Goal: Obtain resource: Obtain resource

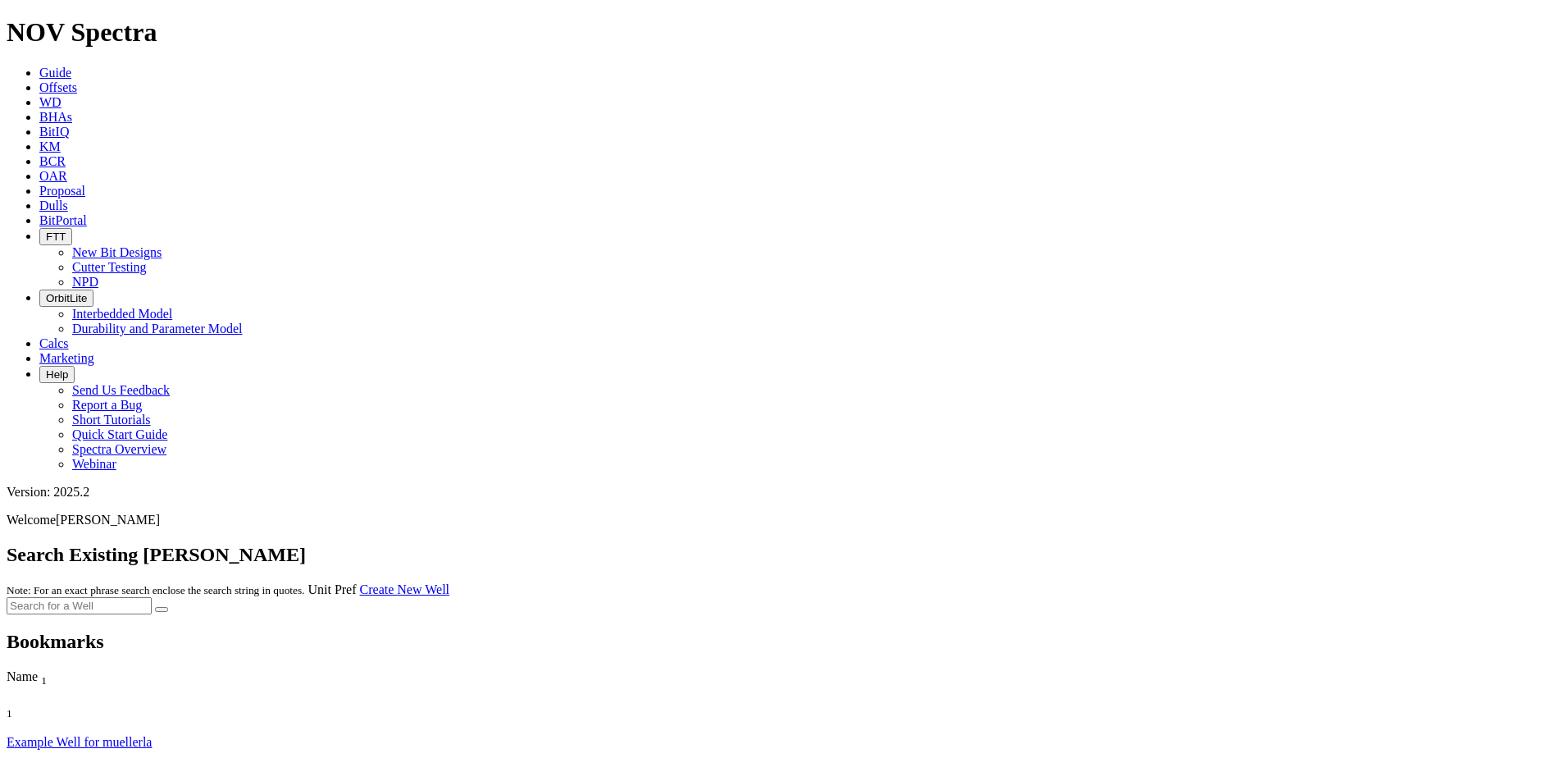
click at [77, 81] on link "Offsets" at bounding box center [58, 87] width 37 height 14
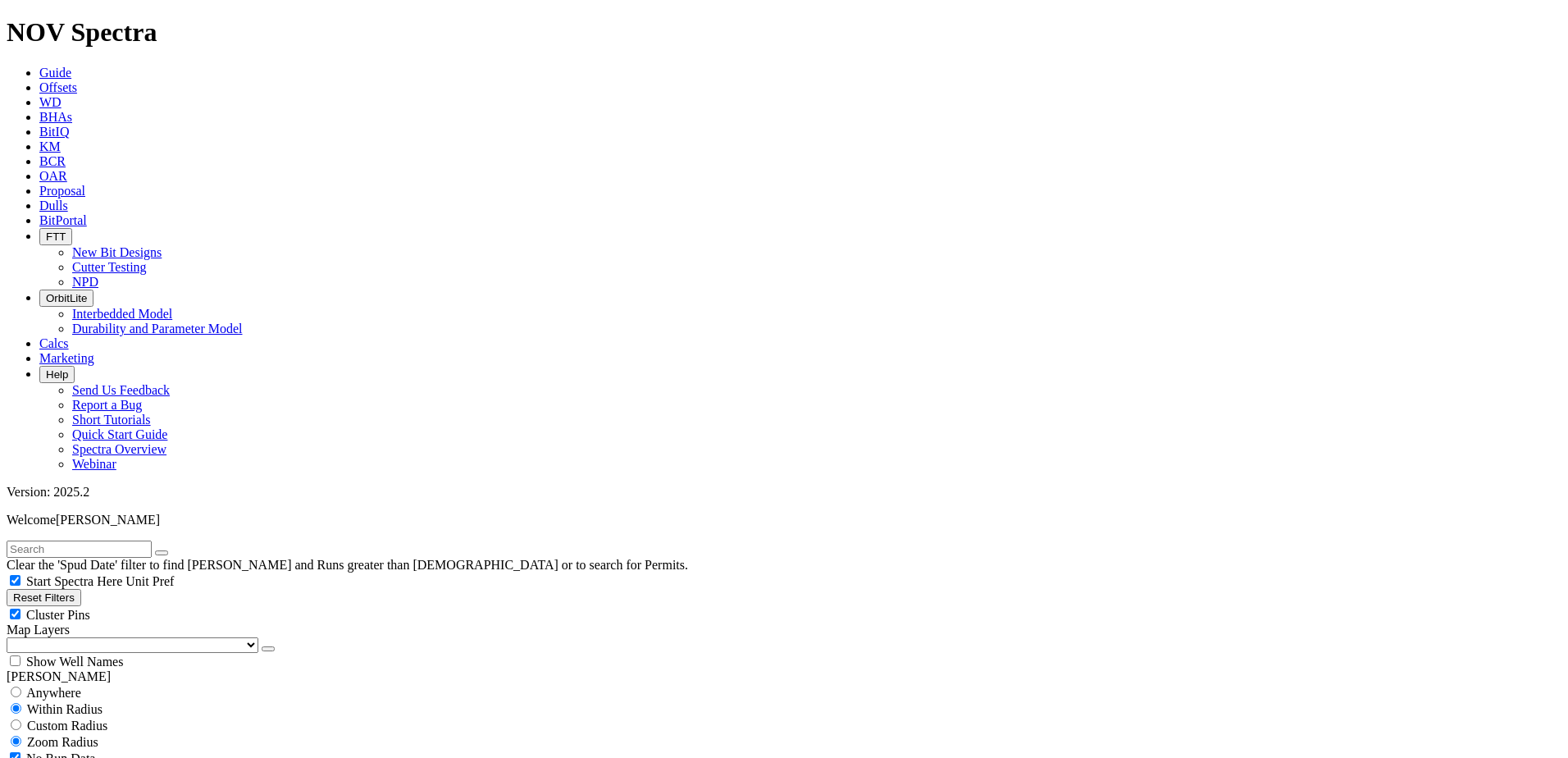
click at [150, 540] on input "text" at bounding box center [79, 549] width 145 height 17
type input "18752278"
click at [155, 550] on button "submit" at bounding box center [161, 552] width 13 height 5
type input "9/29/20"
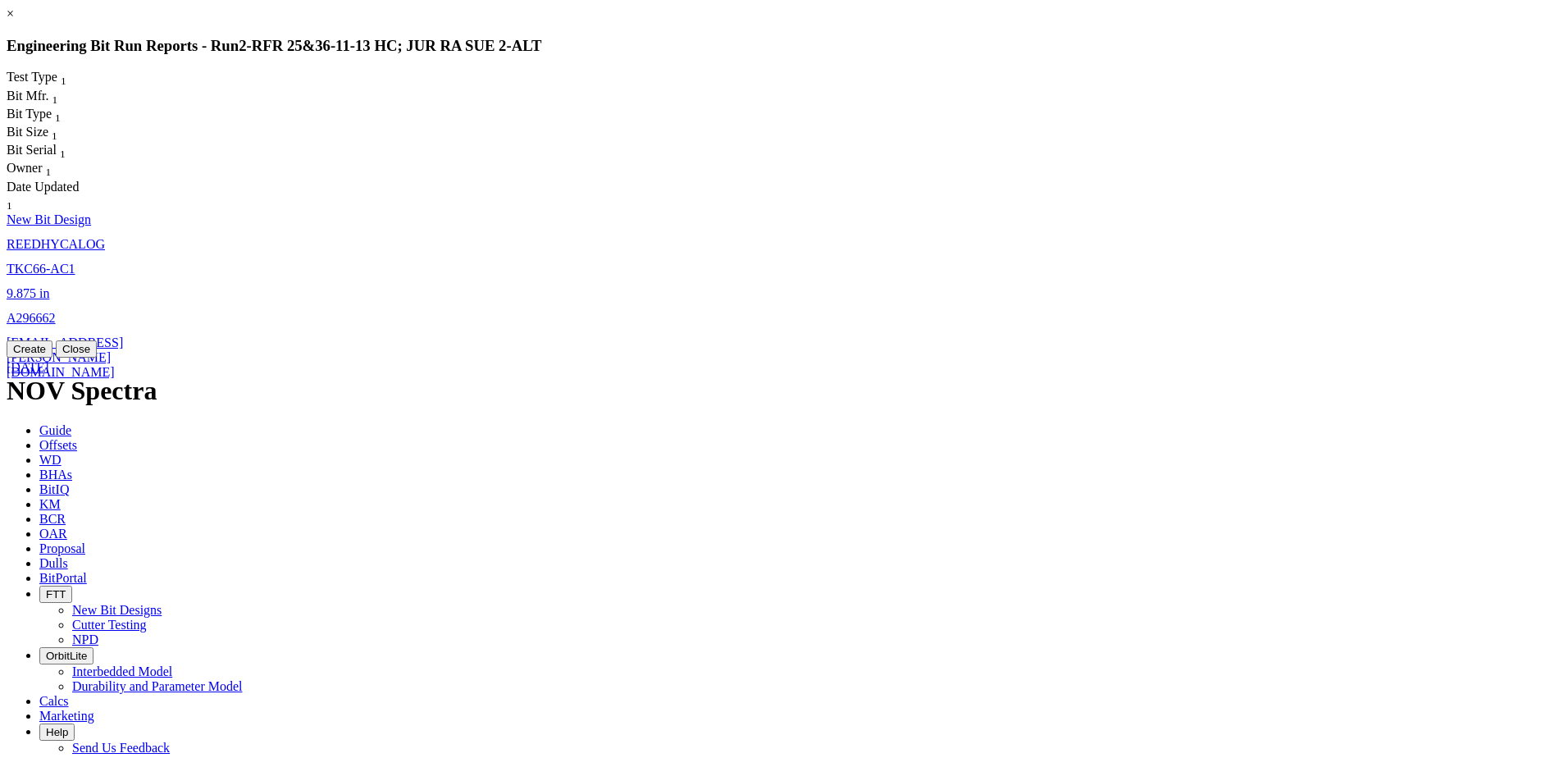
click at [56, 310] on link "A296662" at bounding box center [31, 317] width 49 height 14
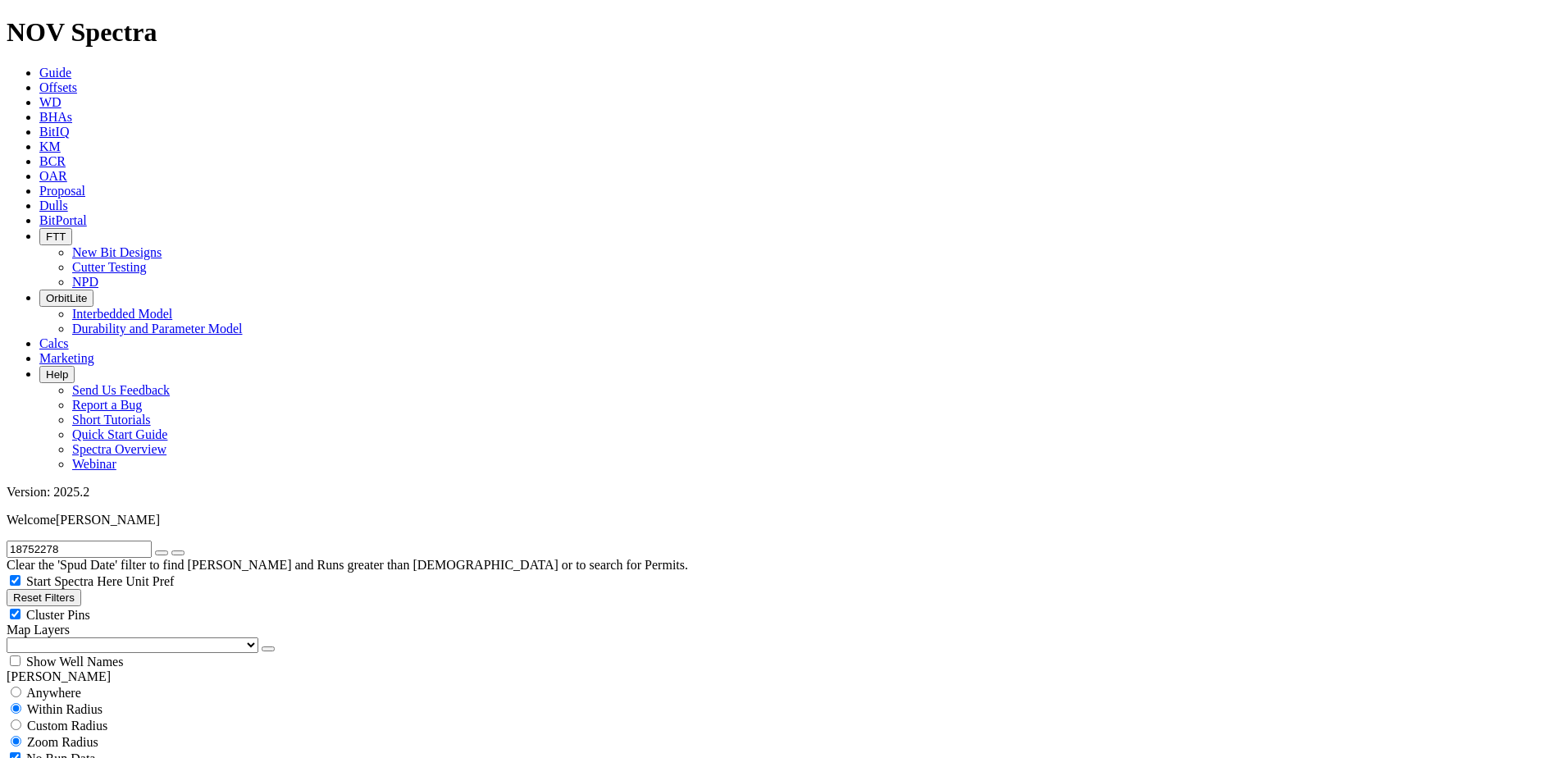
select select "New Bit Design"
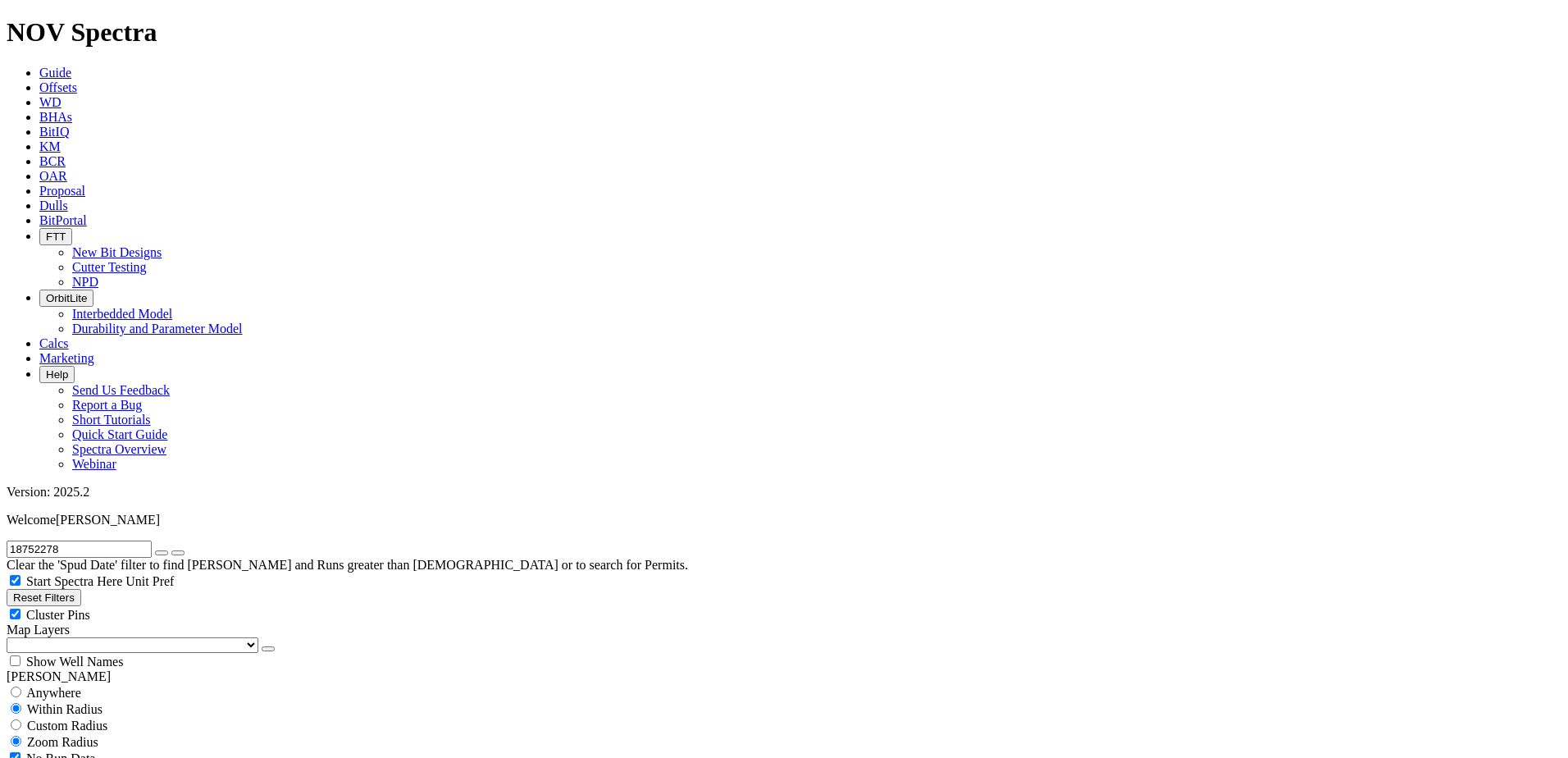
drag, startPoint x: 193, startPoint y: 76, endPoint x: 169, endPoint y: 70, distance: 24.7
click at [161, 552] on icon "button" at bounding box center [161, 552] width 0 height 0
click at [152, 540] on input "text" at bounding box center [79, 549] width 145 height 17
paste input "18758176"
type input "18758176"
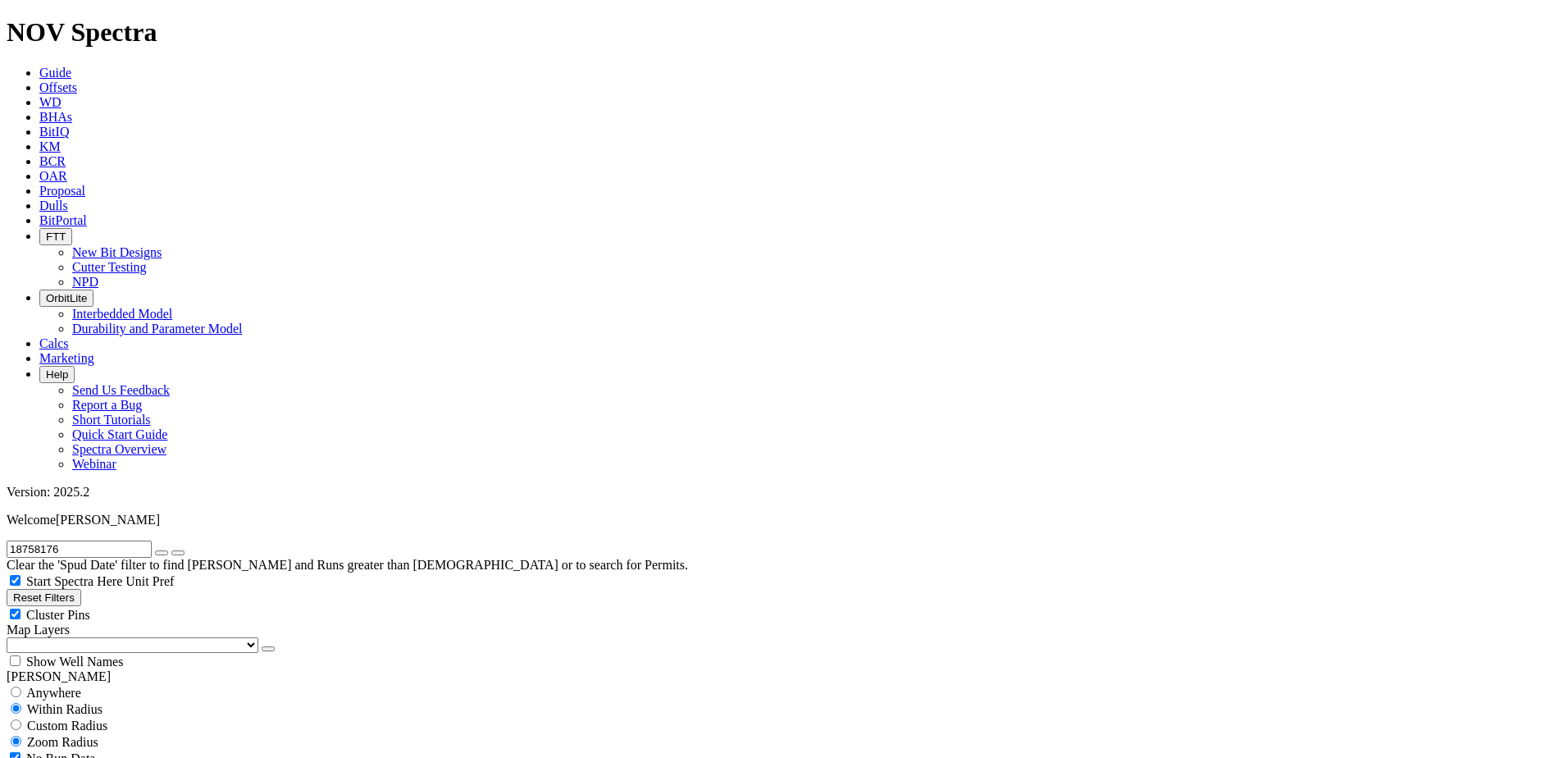
click at [171, 550] on button "submit" at bounding box center [178, 552] width 13 height 5
click at [161, 552] on icon "button" at bounding box center [161, 552] width 0 height 0
click at [146, 540] on input "text" at bounding box center [79, 549] width 145 height 17
paste input "18758716"
type input "18758716"
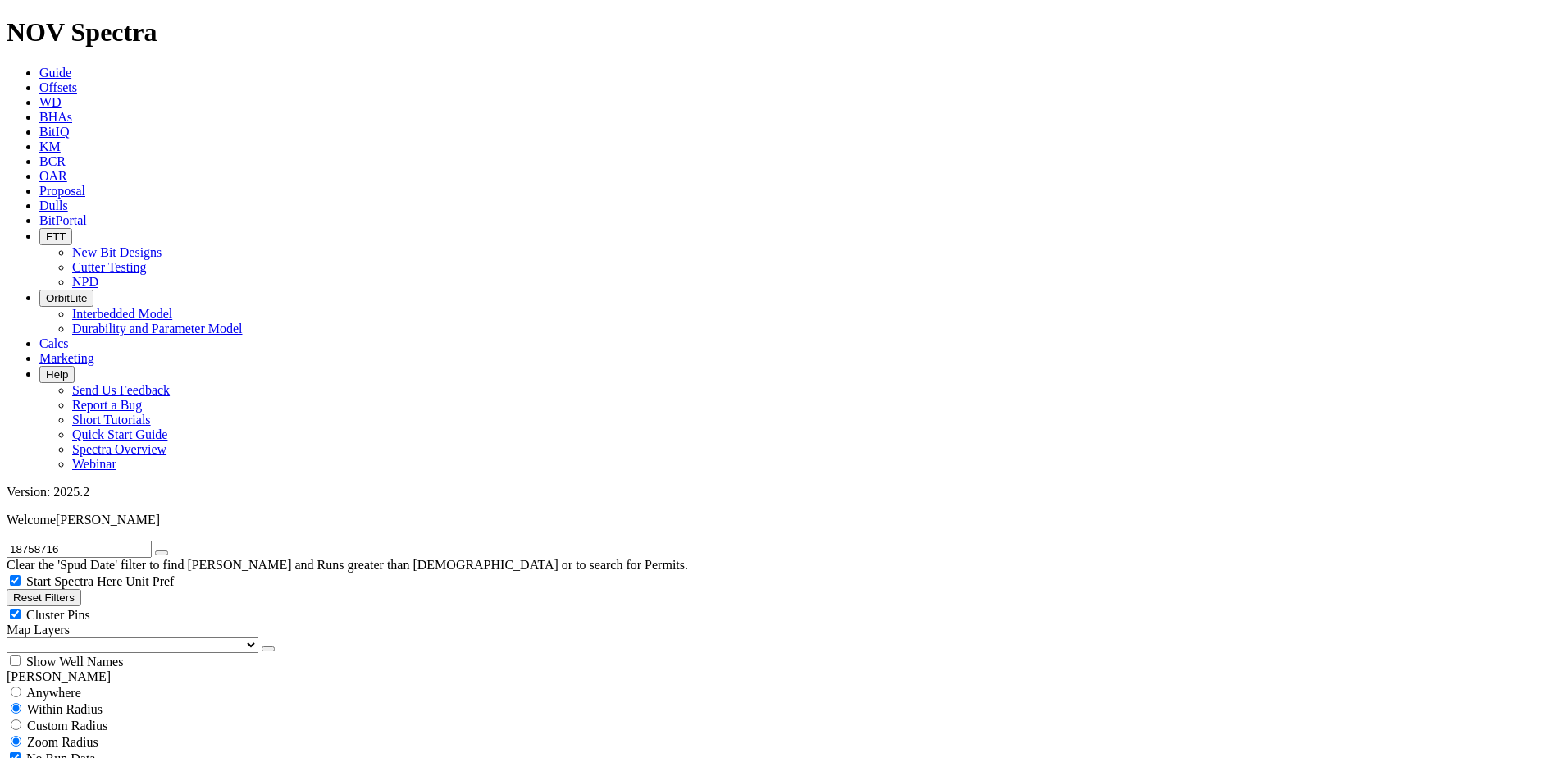
click at [155, 550] on button "submit" at bounding box center [161, 552] width 13 height 5
click at [161, 552] on icon "button" at bounding box center [161, 552] width 0 height 0
click at [149, 540] on input "text" at bounding box center [79, 549] width 145 height 17
paste input "18758798"
type input "18758798"
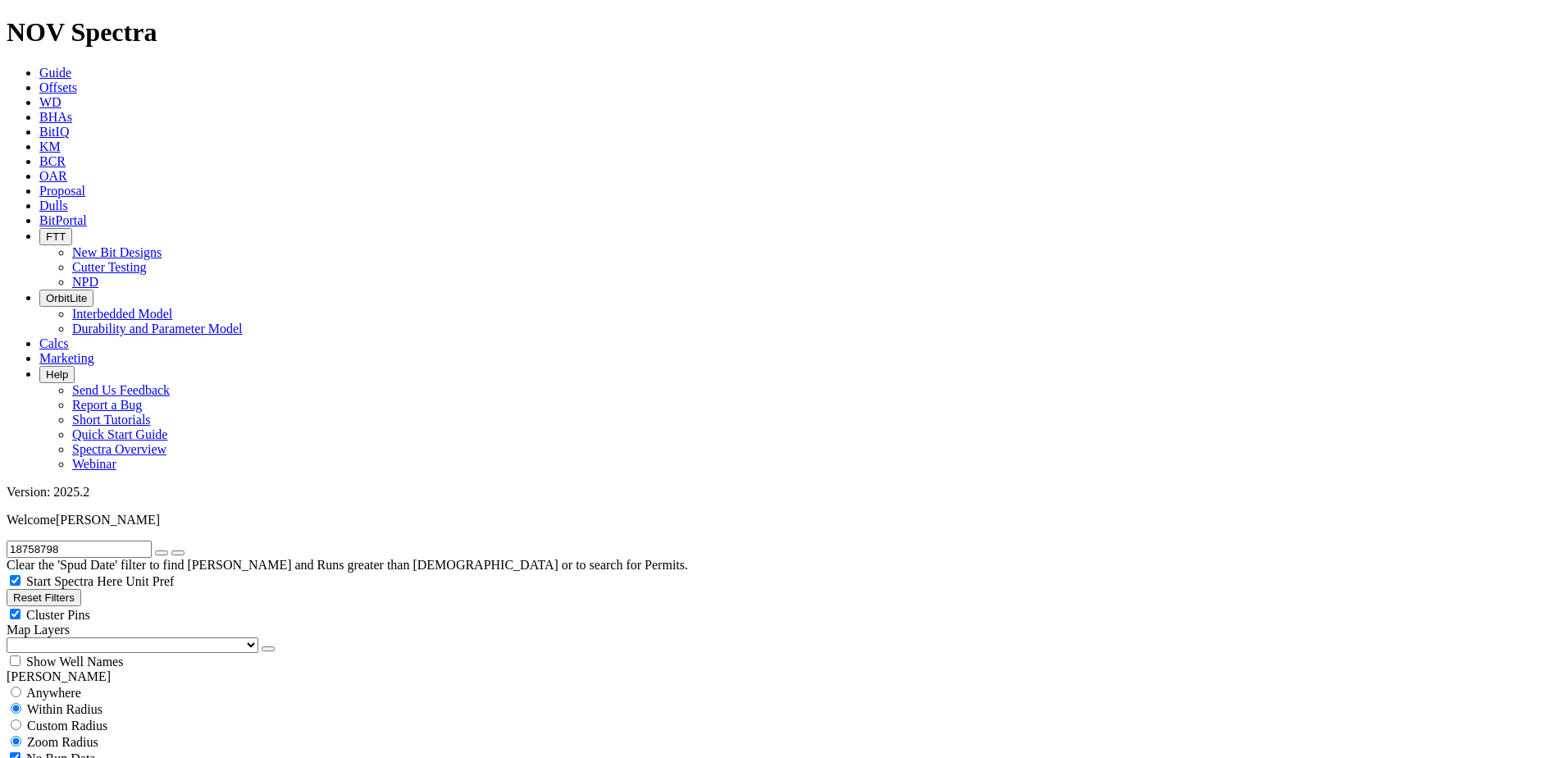
click at [171, 550] on button "submit" at bounding box center [178, 552] width 13 height 5
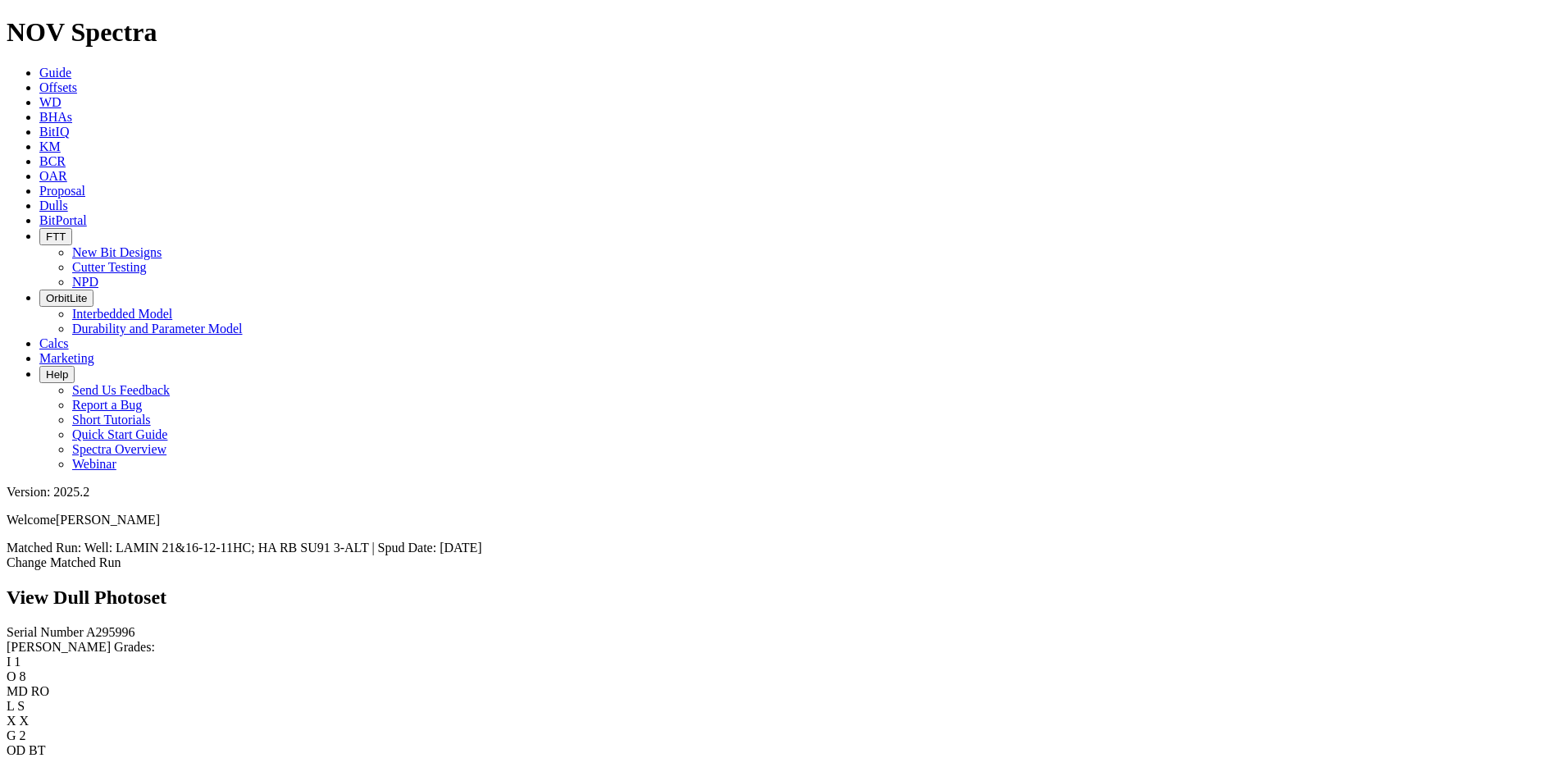
scroll to position [398, 0]
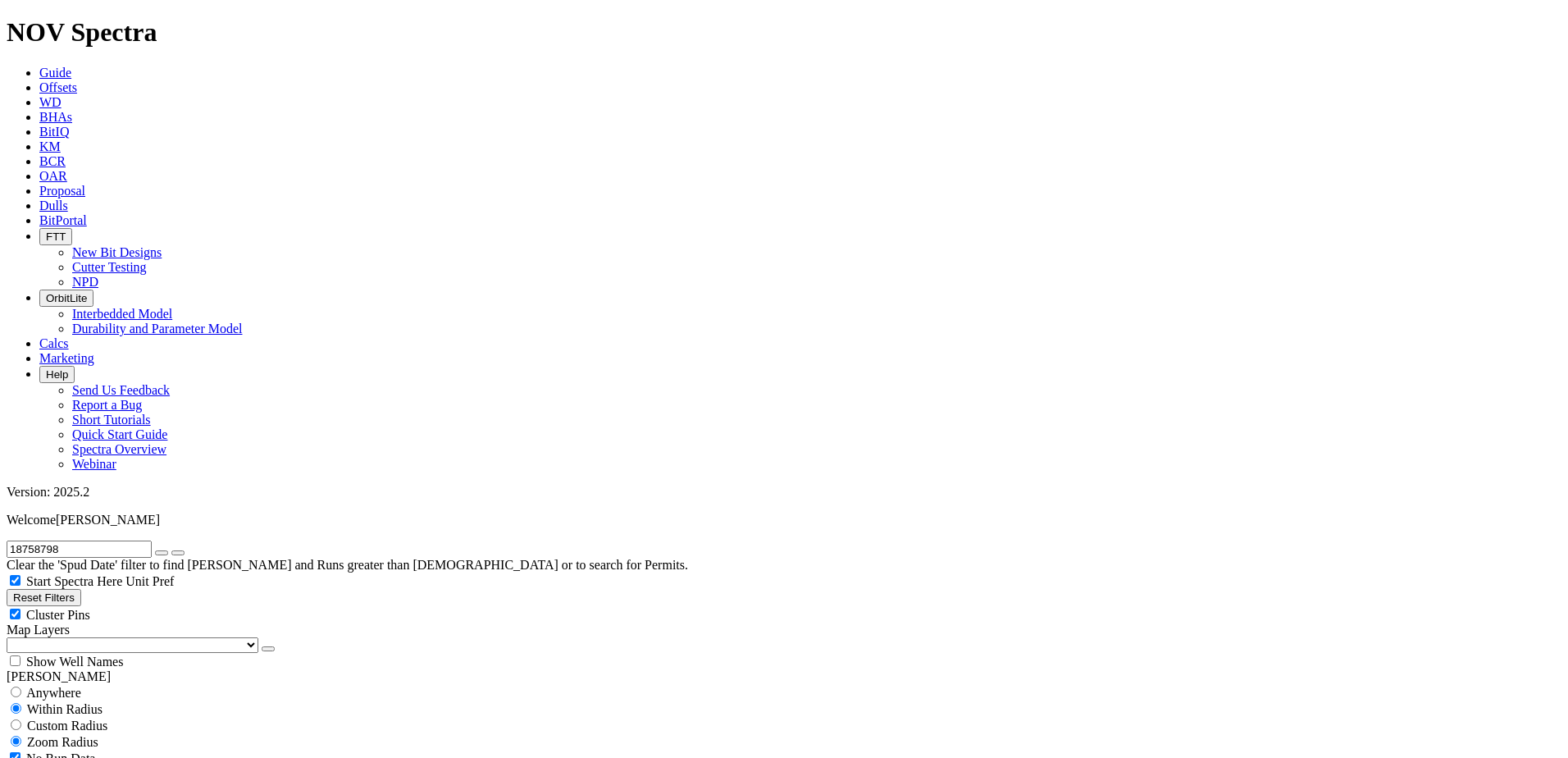
click at [161, 552] on icon "button" at bounding box center [161, 552] width 0 height 0
click at [152, 540] on input "text" at bounding box center [79, 549] width 145 height 17
paste input "18787219"
type input "18787219"
click at [155, 550] on button "submit" at bounding box center [161, 552] width 13 height 5
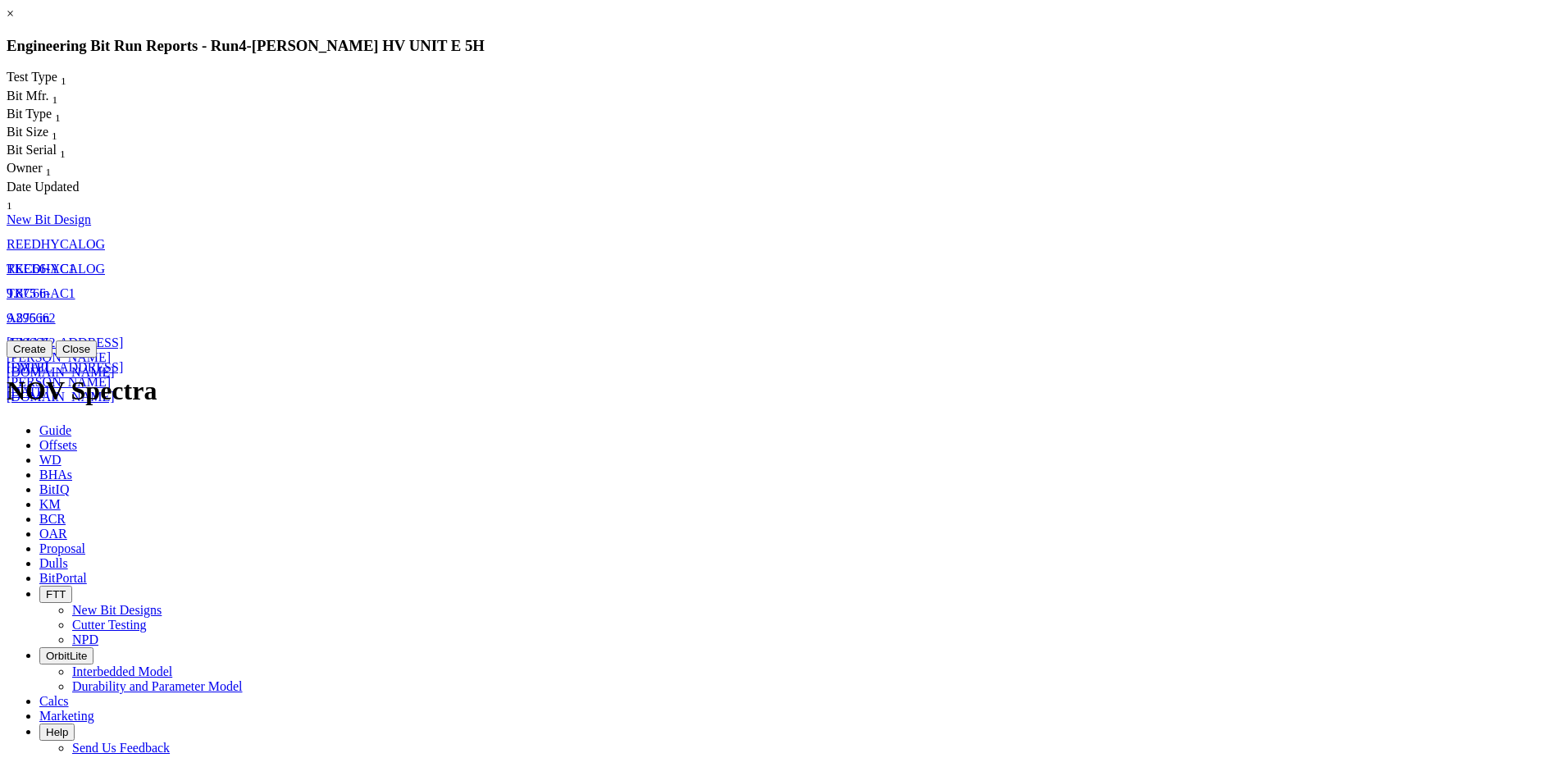
click at [49, 360] on span "25-Mar-2024" at bounding box center [28, 367] width 42 height 14
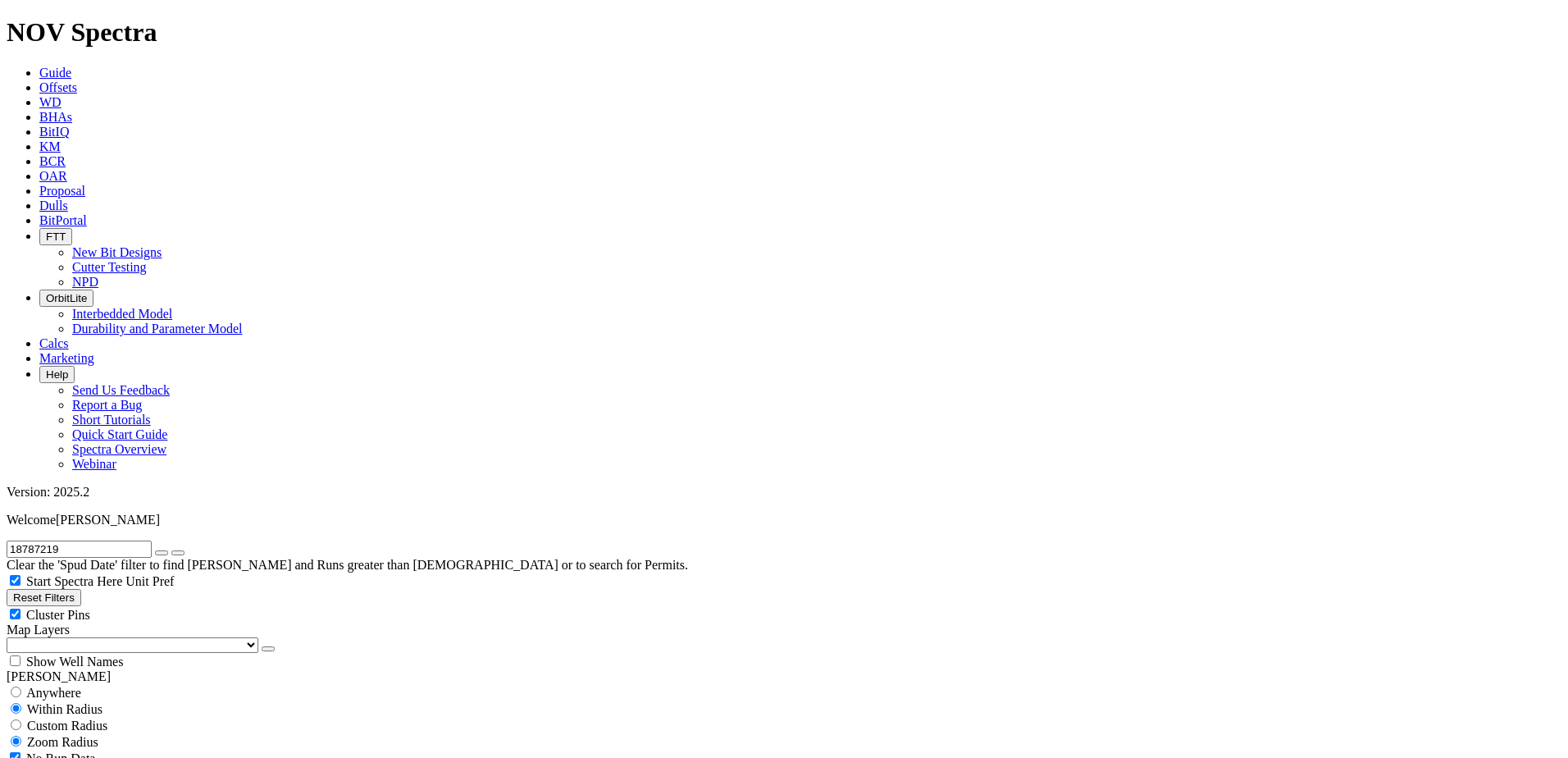
select select "New Bit Design"
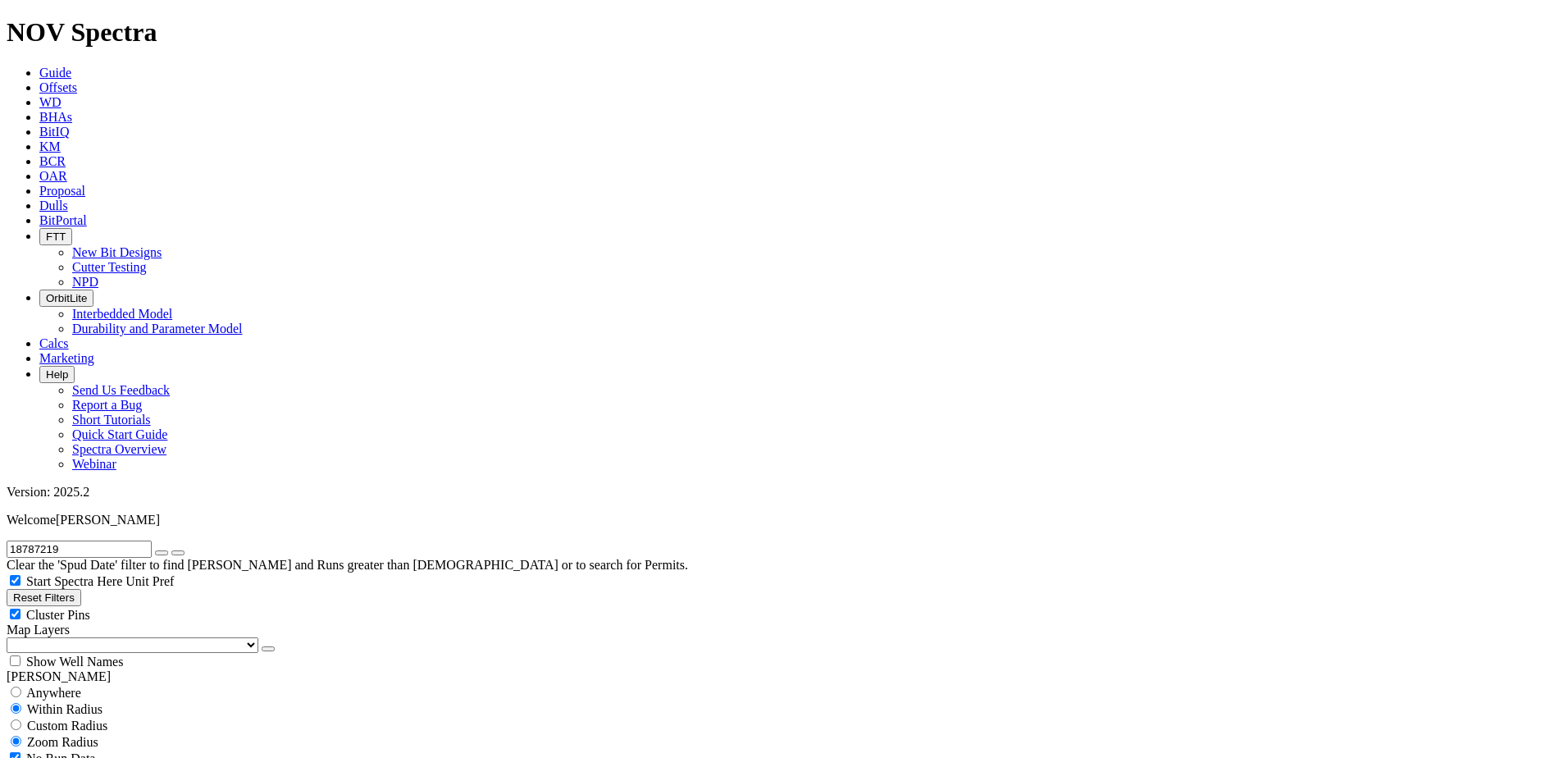
click at [105, 719] on span "Custom Radius" at bounding box center [67, 725] width 81 height 14
radio input "true"
radio input "false"
radio input "true"
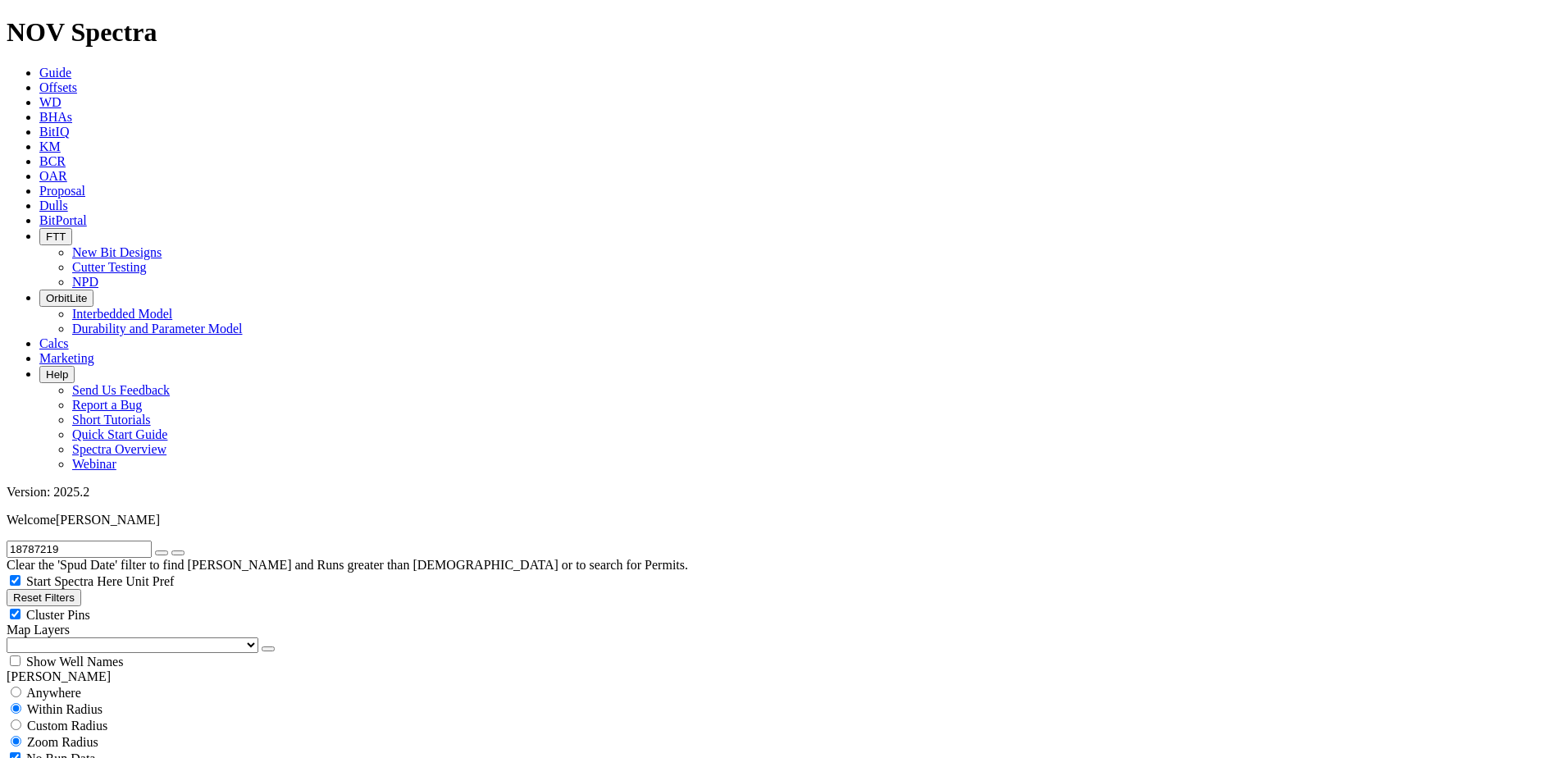
click at [110, 749] on div "No Run Data" at bounding box center [784, 757] width 1555 height 16
checkbox input "true"
click at [103, 717] on div "Custom Radius" at bounding box center [784, 724] width 1555 height 16
radio input "true"
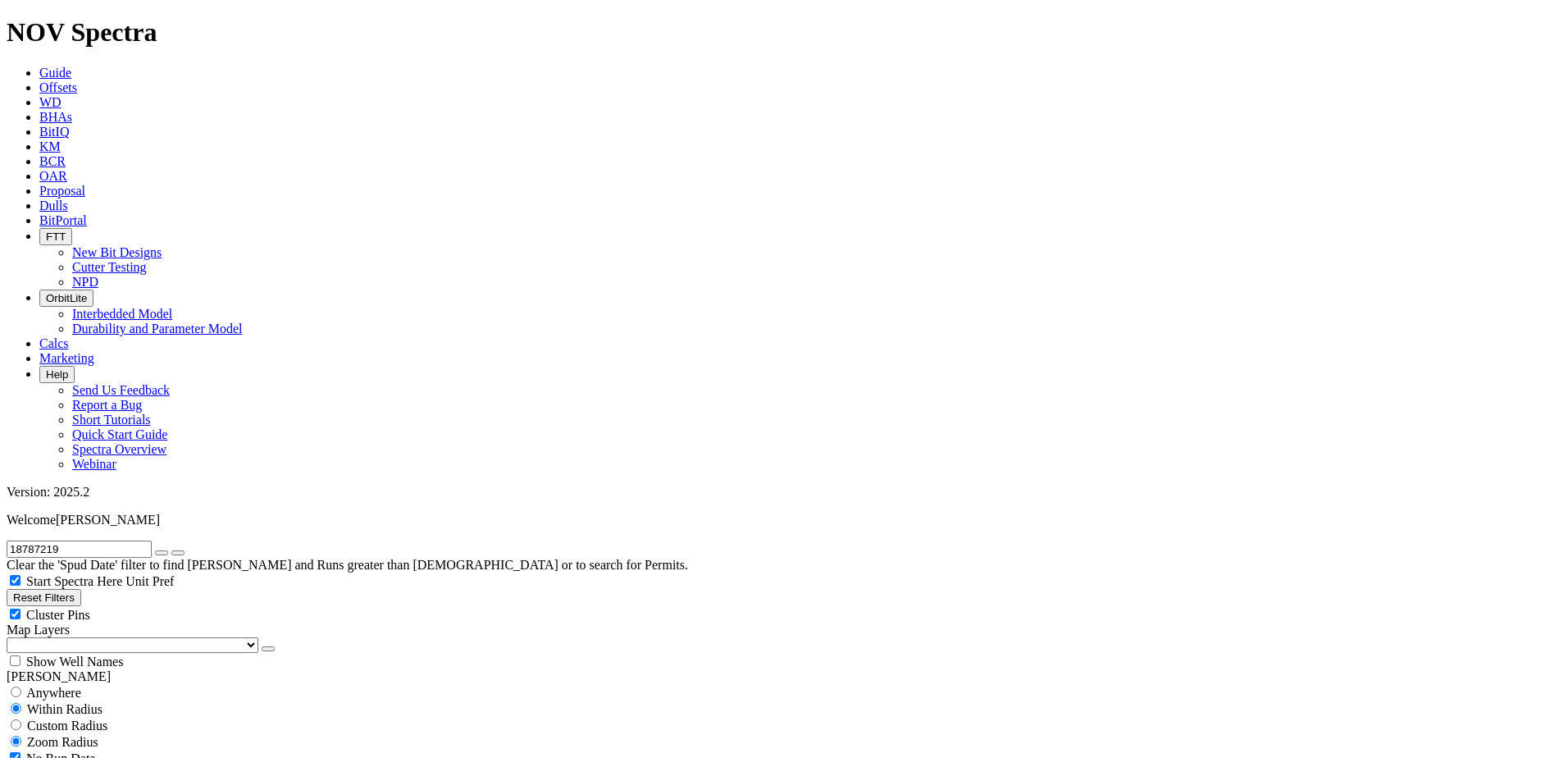
radio input "false"
click at [105, 749] on input "number" at bounding box center [79, 758] width 145 height 17
drag, startPoint x: 95, startPoint y: 310, endPoint x: 139, endPoint y: 322, distance: 45.6
click at [139, 749] on div "5 Miles Kilometers" at bounding box center [784, 767] width 1555 height 35
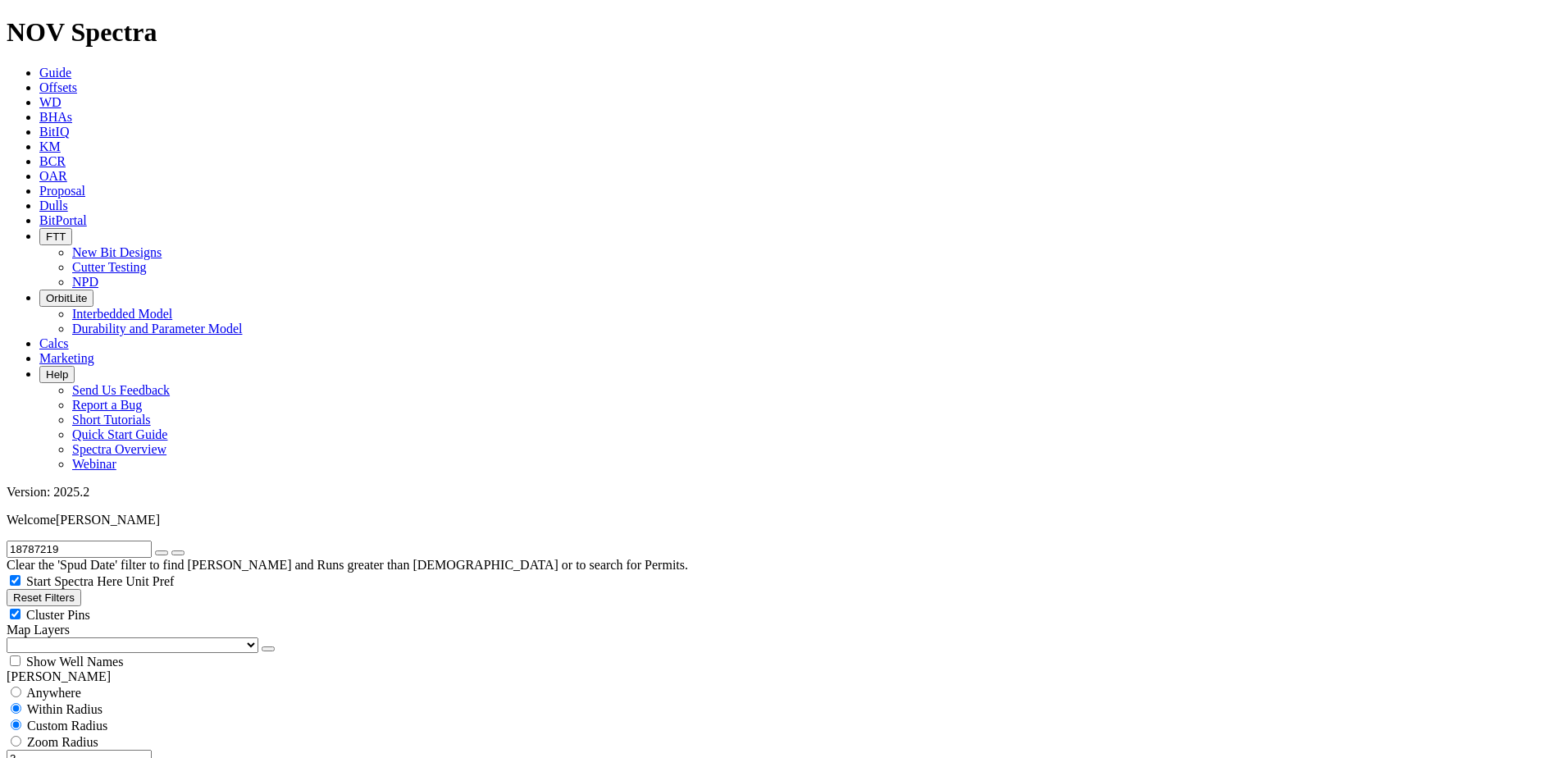
type input "3"
type input "9/29/18"
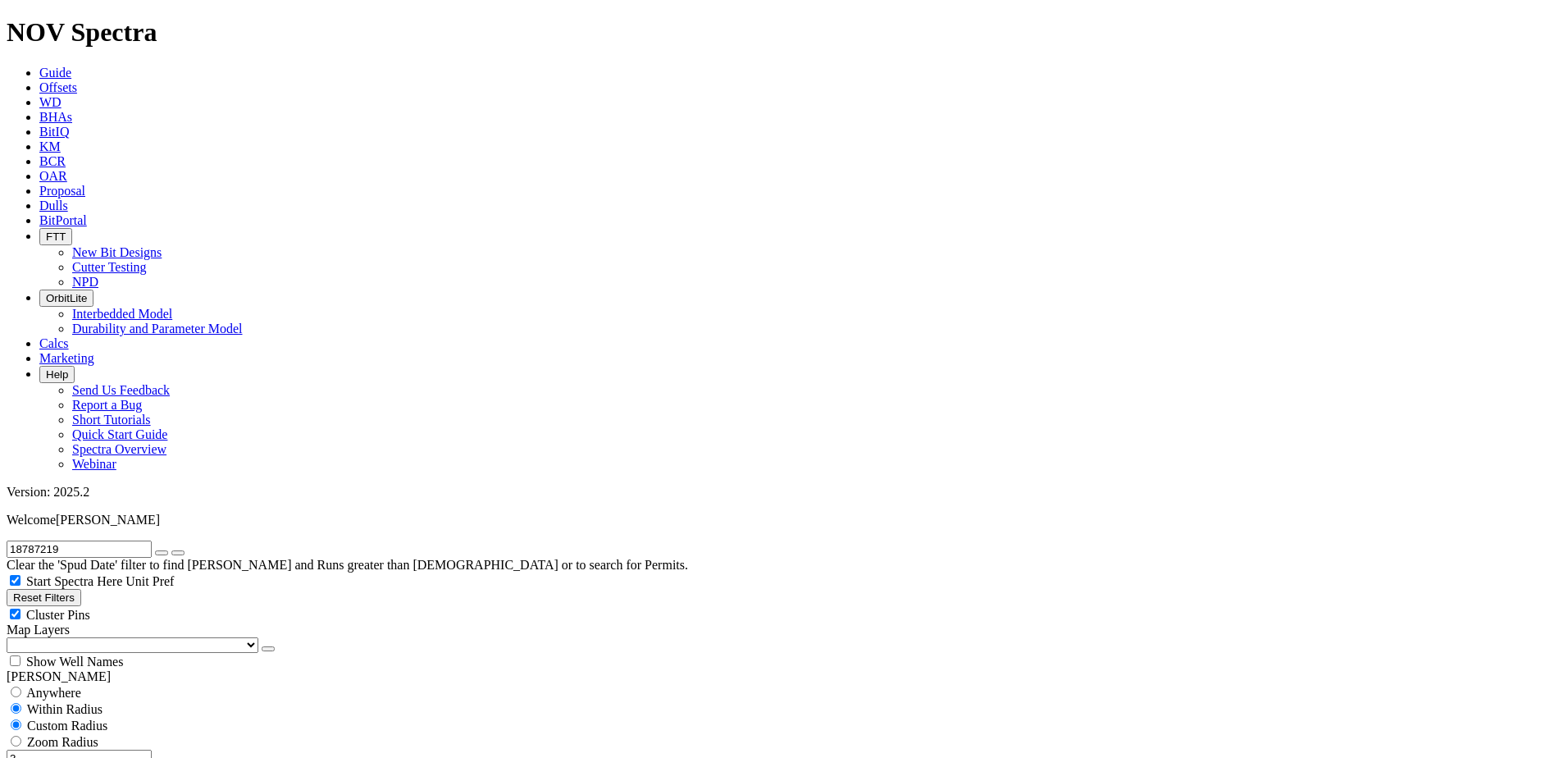
drag, startPoint x: 58, startPoint y: 500, endPoint x: 38, endPoint y: 509, distance: 21.9
select select "9.875"
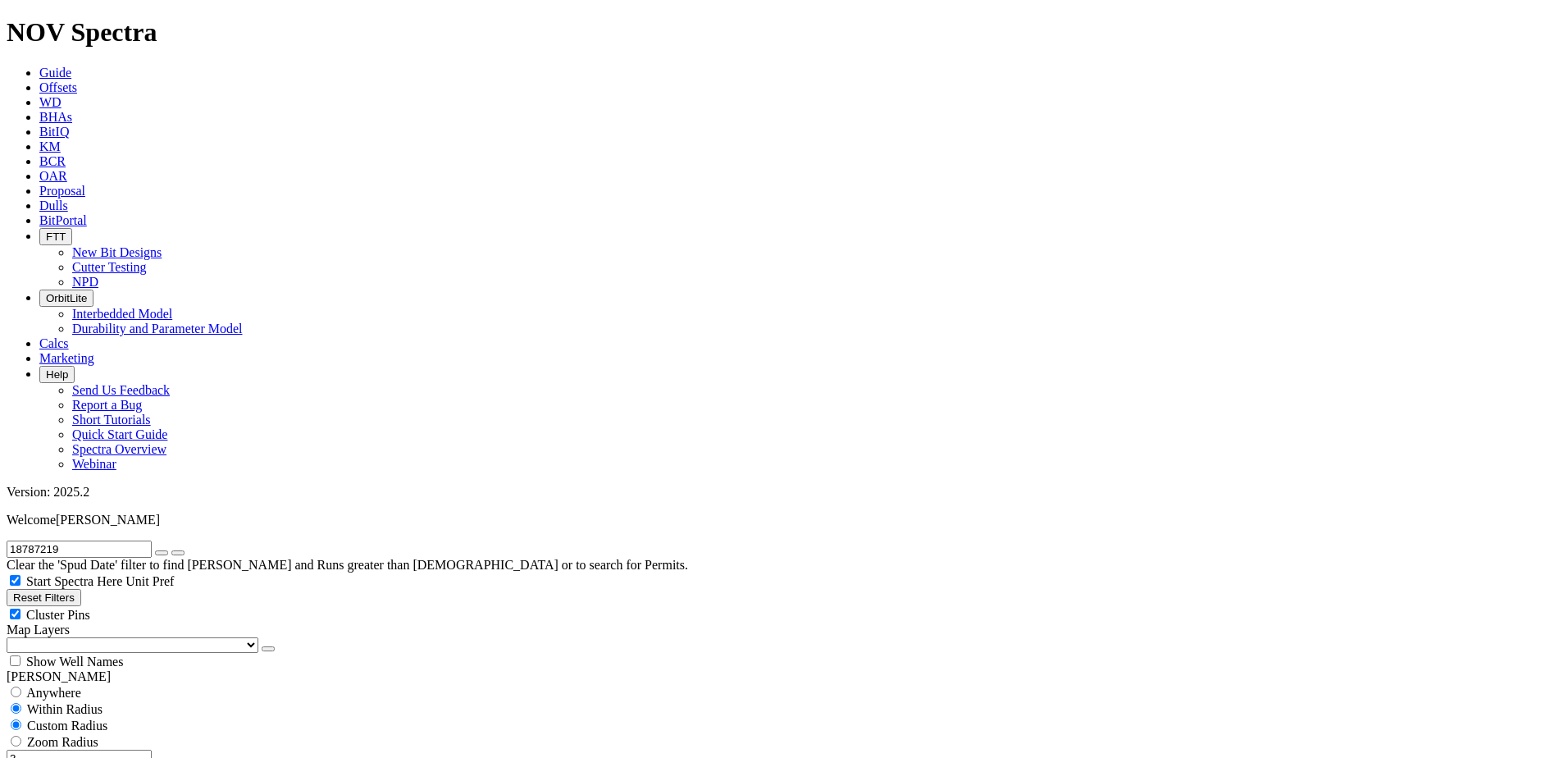
checkbox input "false"
select select "? number:9.875 ?"
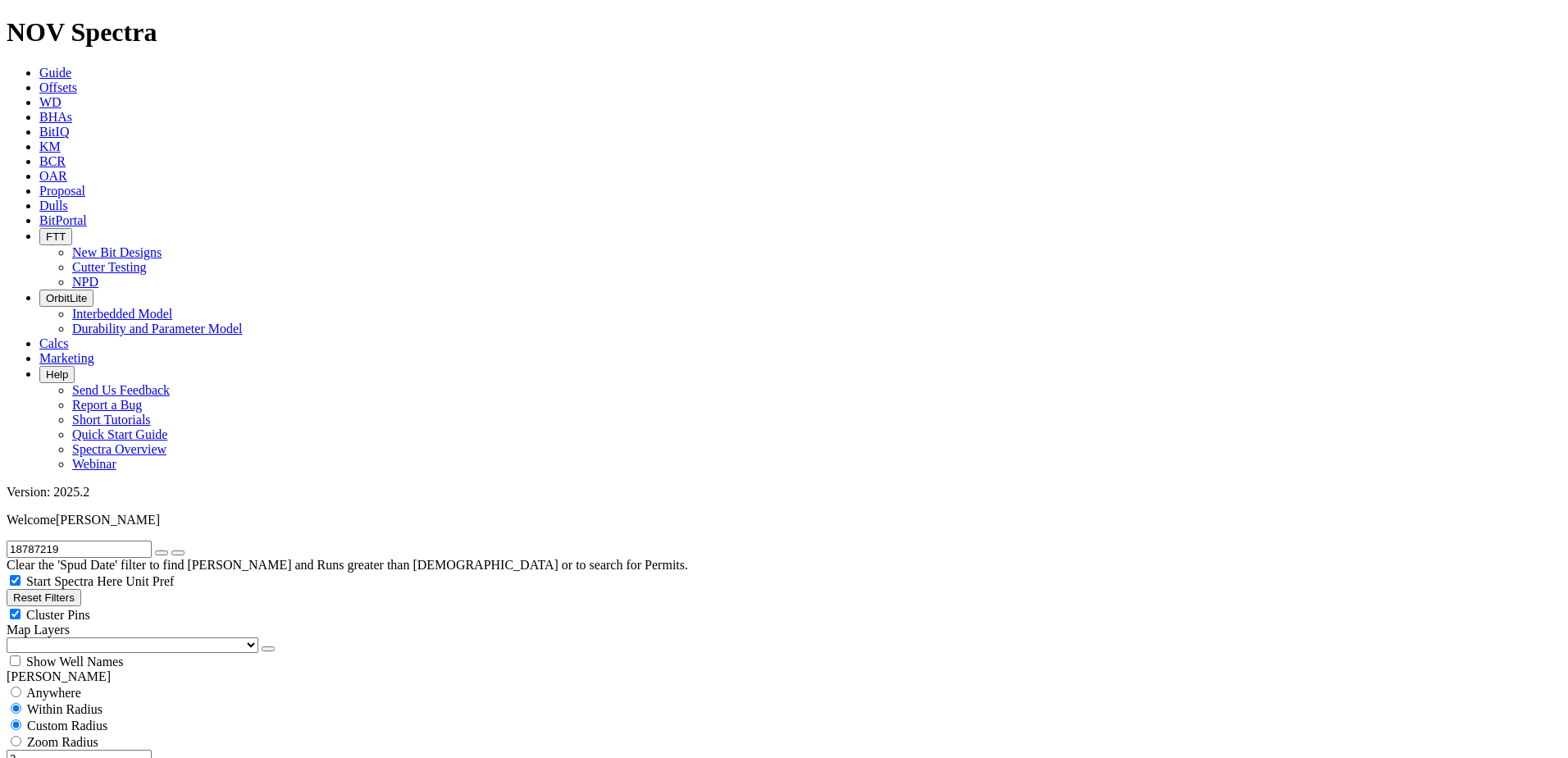
type input "7001"
type input "5000"
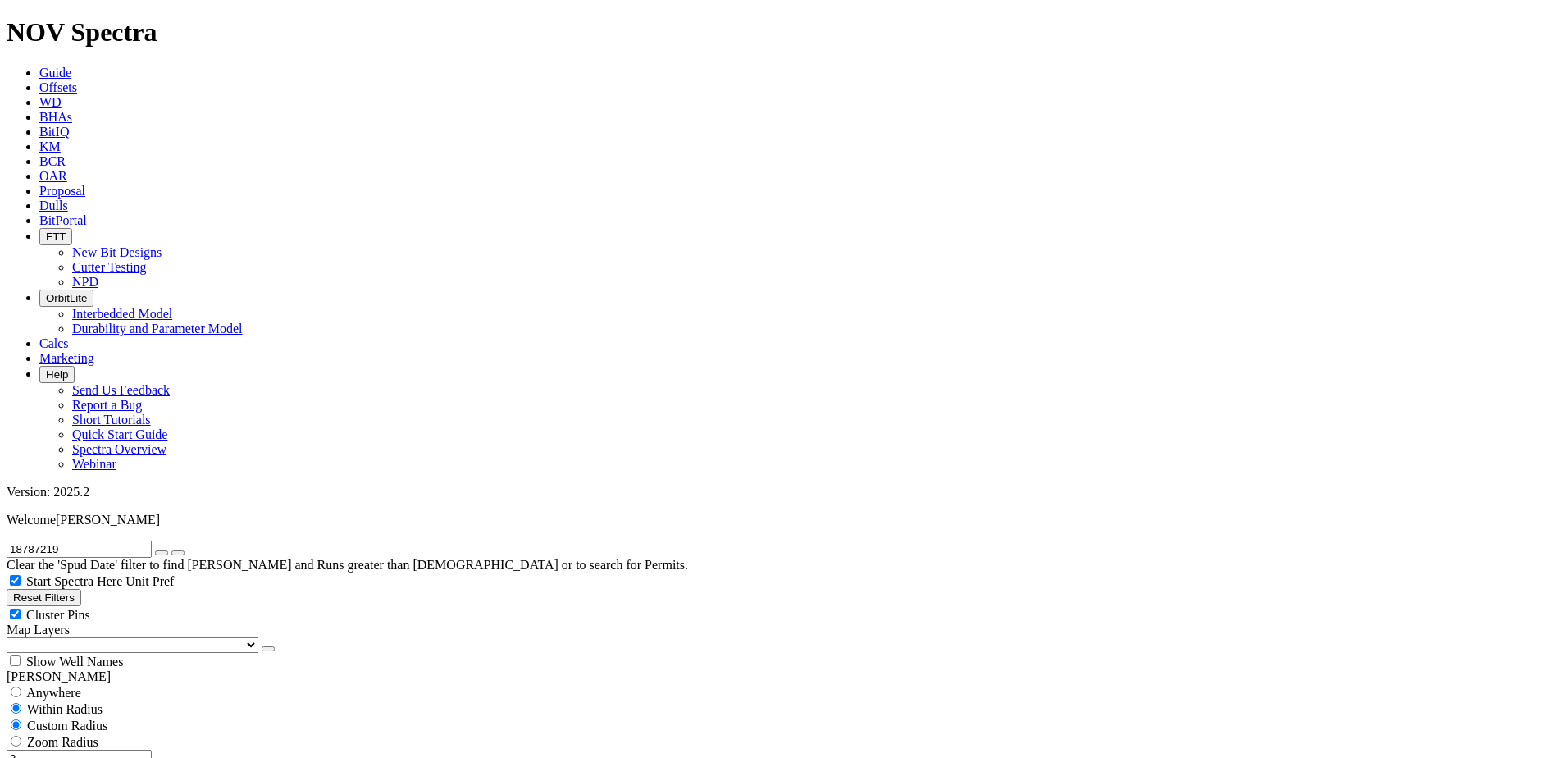
type input "8500"
click at [161, 552] on icon "button" at bounding box center [161, 552] width 0 height 0
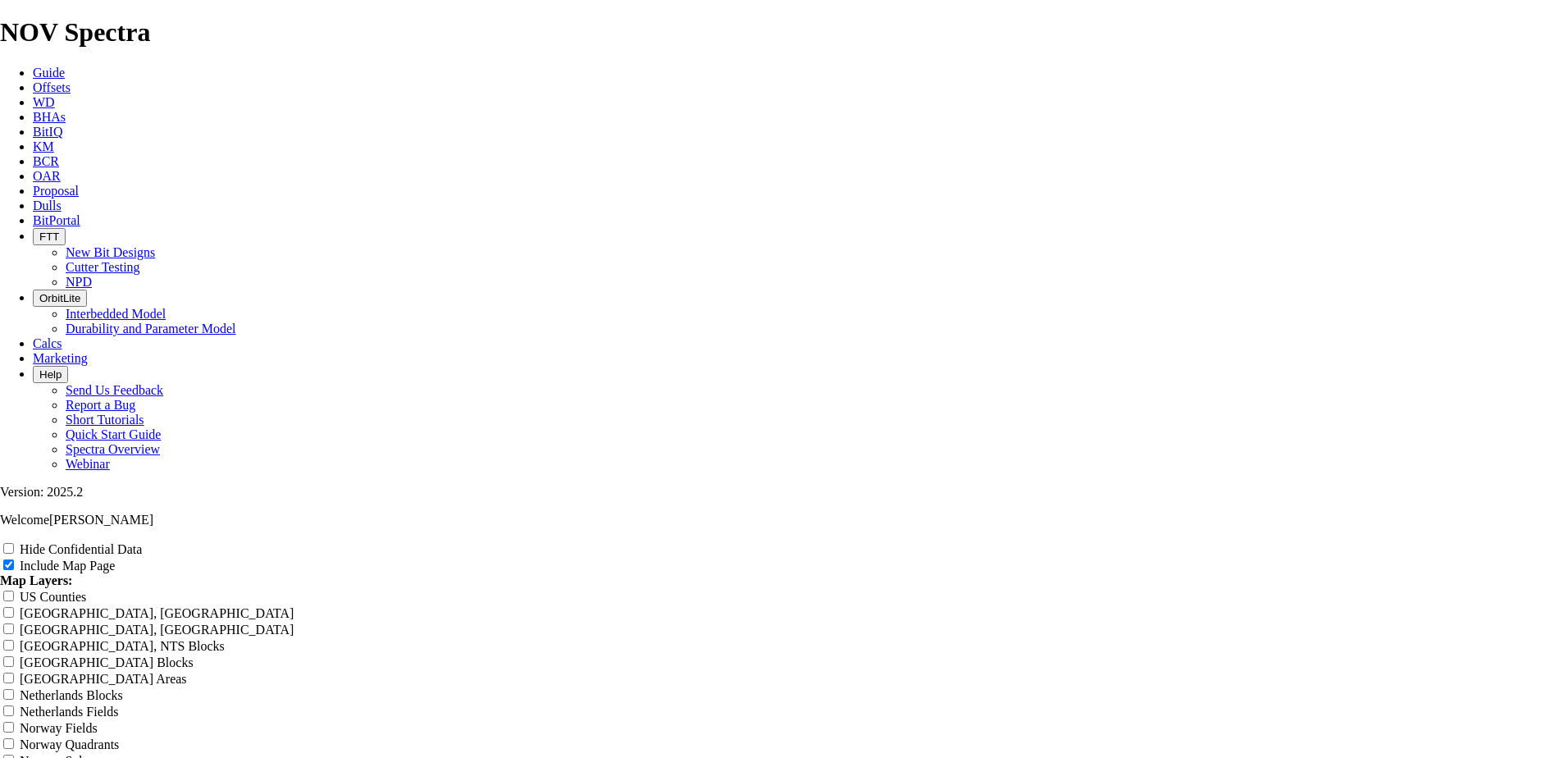
radio input "true"
